Goal: Navigation & Orientation: Understand site structure

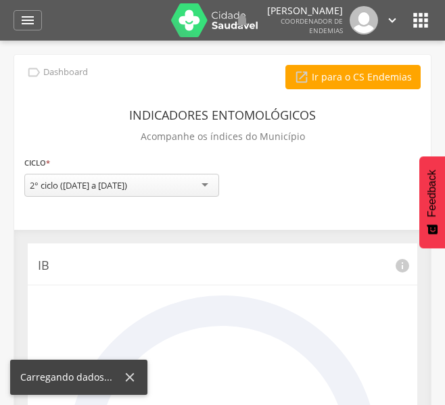
click at [421, 20] on icon "" at bounding box center [421, 20] width 22 height 22
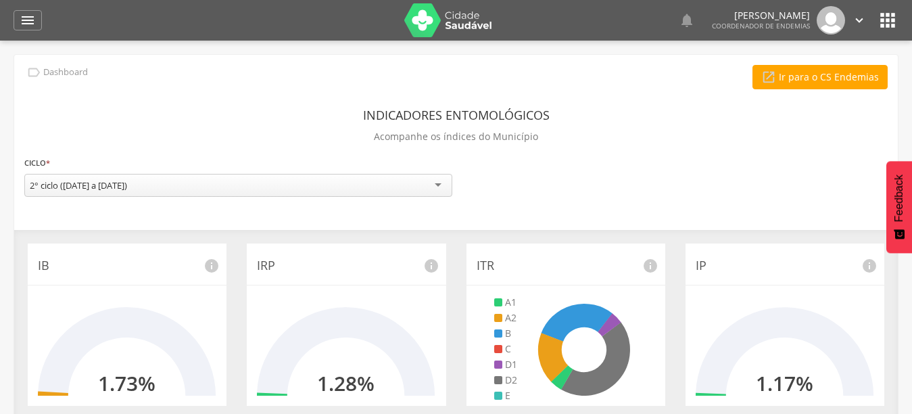
click at [444, 16] on icon "" at bounding box center [888, 20] width 22 height 22
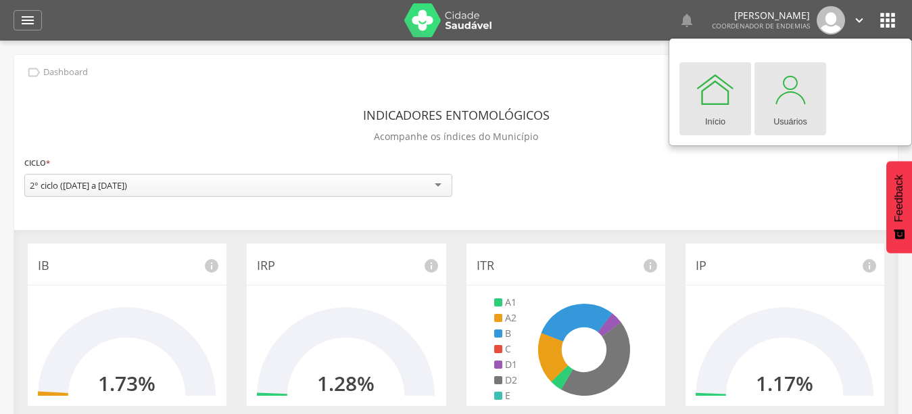
click at [444, 102] on div at bounding box center [790, 89] width 41 height 41
